Goal: Task Accomplishment & Management: Manage account settings

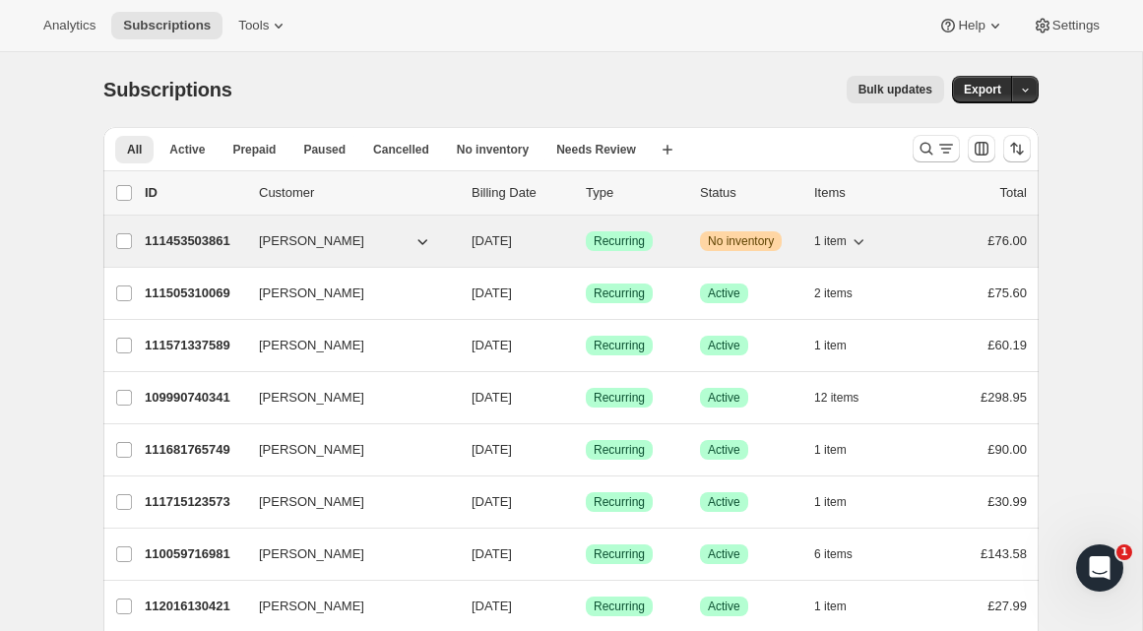
click at [322, 250] on span "[PERSON_NAME]" at bounding box center [311, 241] width 105 height 20
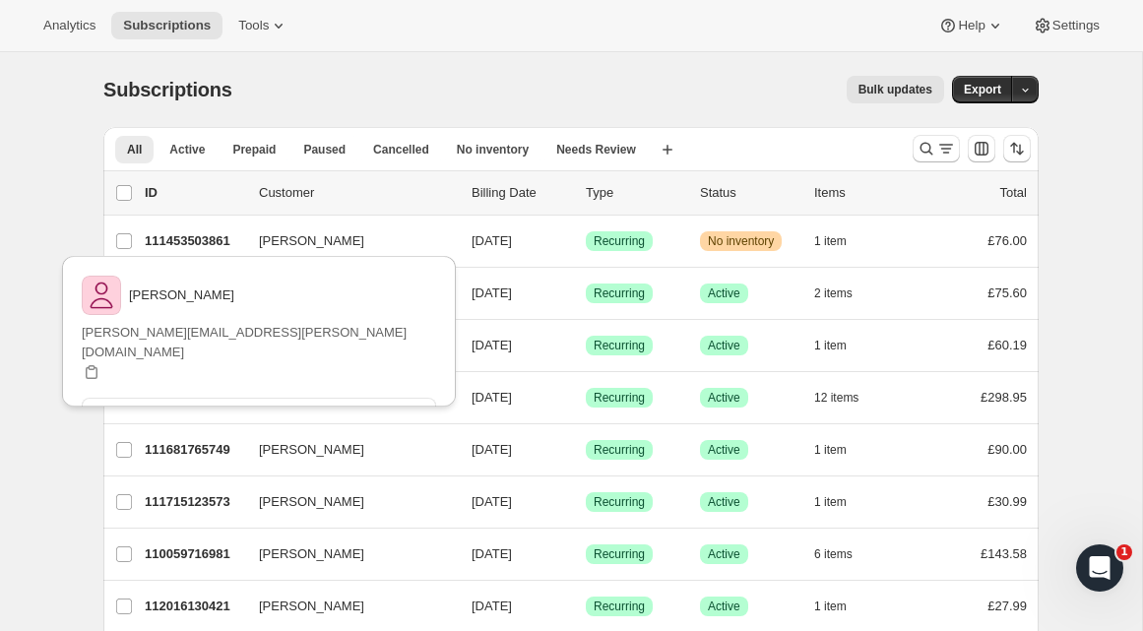
drag, startPoint x: 60, startPoint y: 226, endPoint x: 100, endPoint y: 227, distance: 40.4
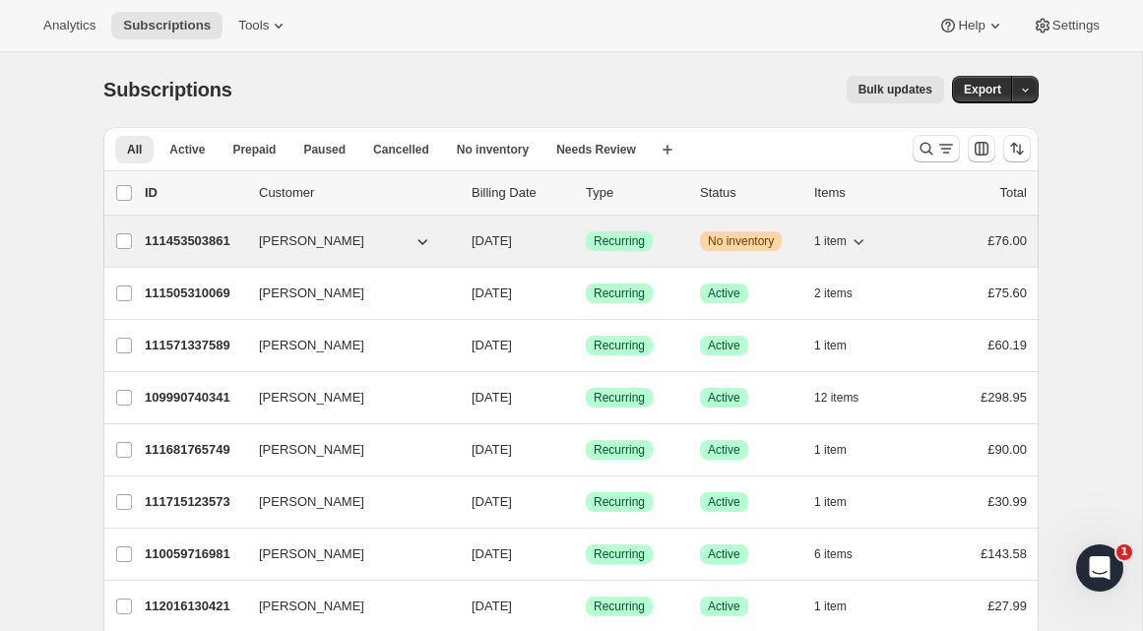
click at [243, 237] on div "111453503861 Thomas Ware 09/16/2025 Success Recurring Warning No inventory 1 it…" at bounding box center [586, 241] width 882 height 28
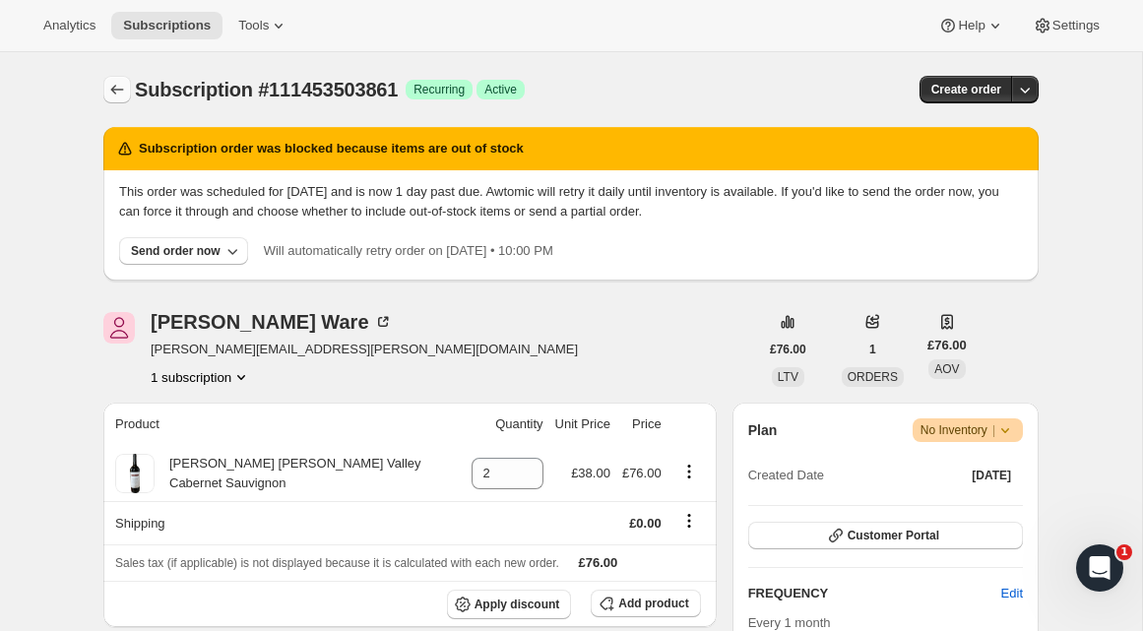
click at [120, 91] on icon "Subscriptions" at bounding box center [117, 90] width 20 height 20
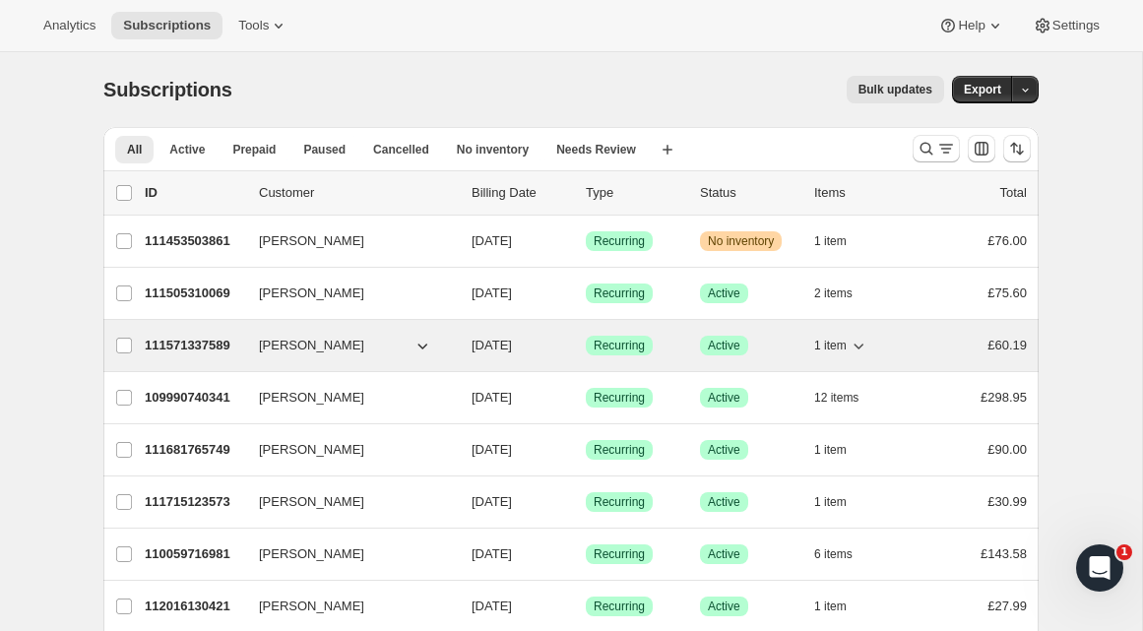
click at [179, 350] on p "111571337589" at bounding box center [194, 346] width 98 height 20
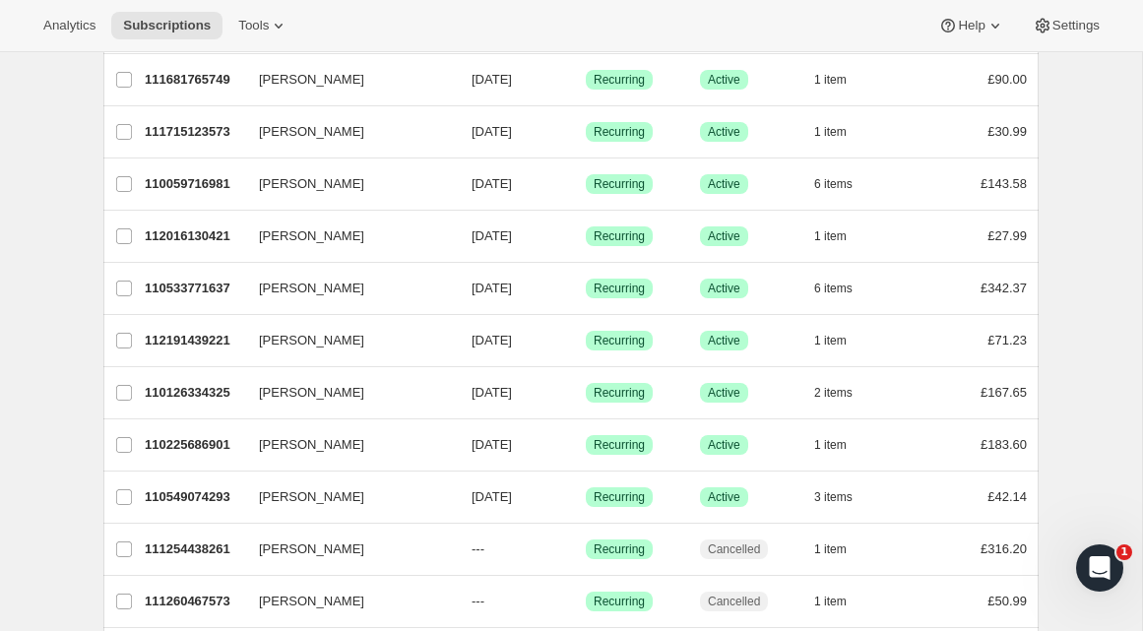
scroll to position [357, 0]
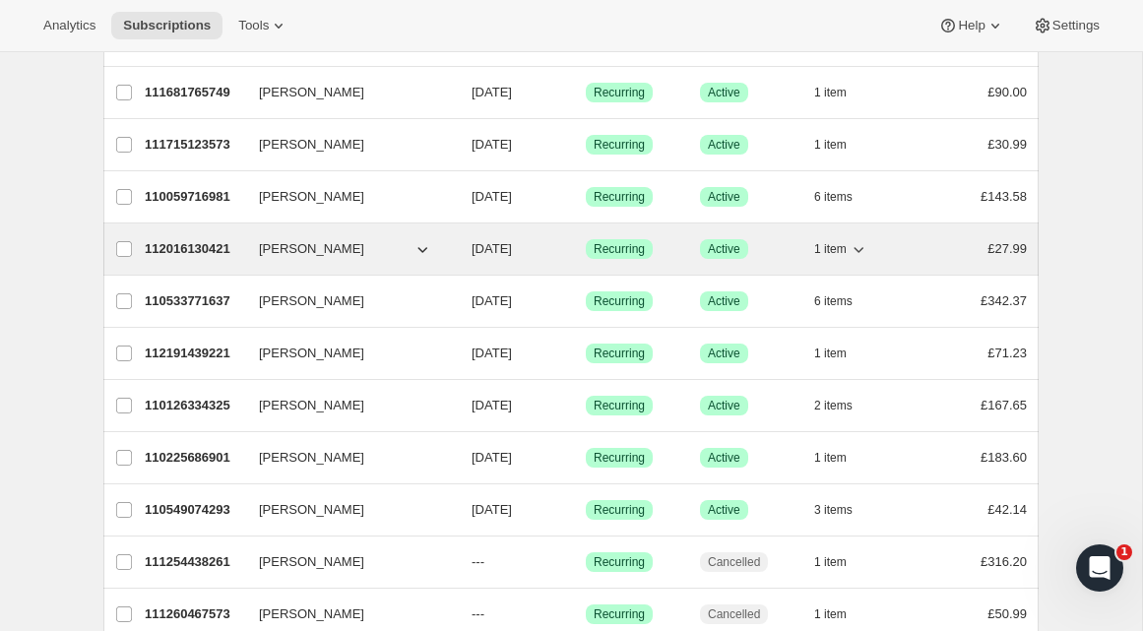
click at [164, 253] on p "112016130421" at bounding box center [194, 249] width 98 height 20
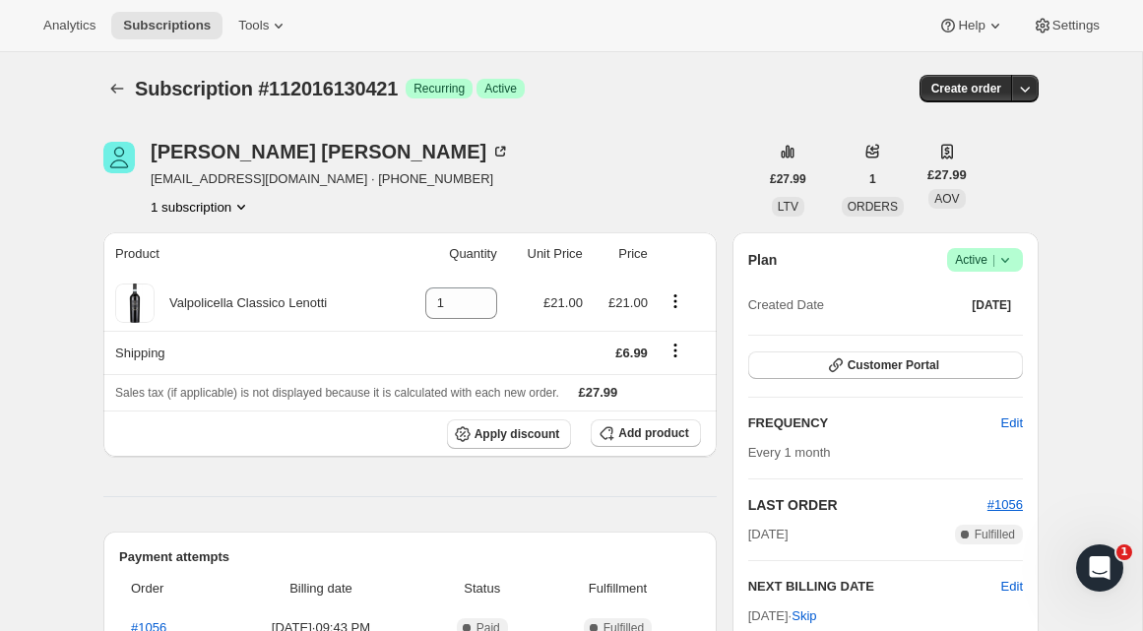
scroll to position [156, 0]
